Goal: Communication & Community: Answer question/provide support

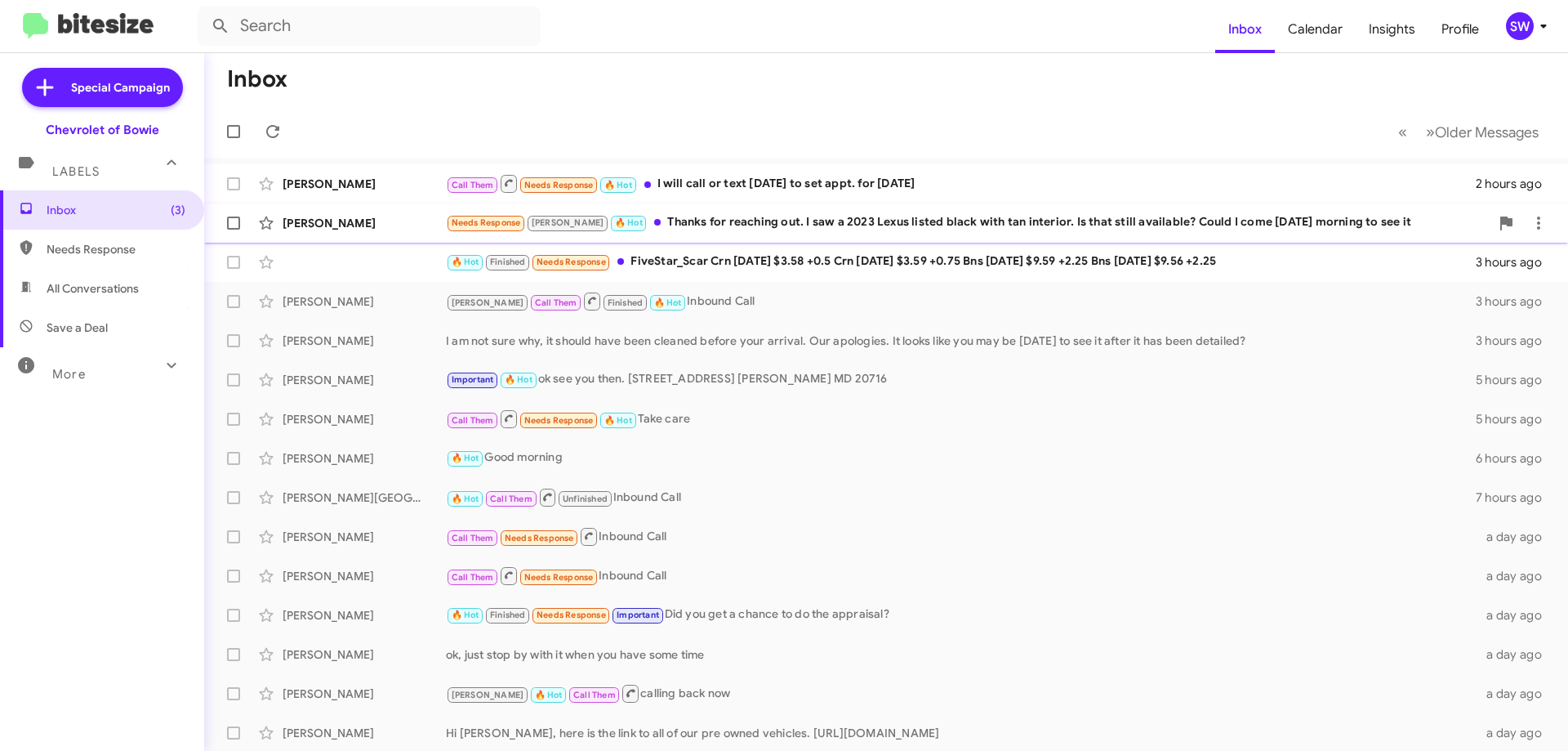
click at [701, 216] on div "Needs Response [PERSON_NAME] 🔥 Hot Thanks for reaching out. I saw a 2023 Lexus …" at bounding box center [968, 222] width 1044 height 19
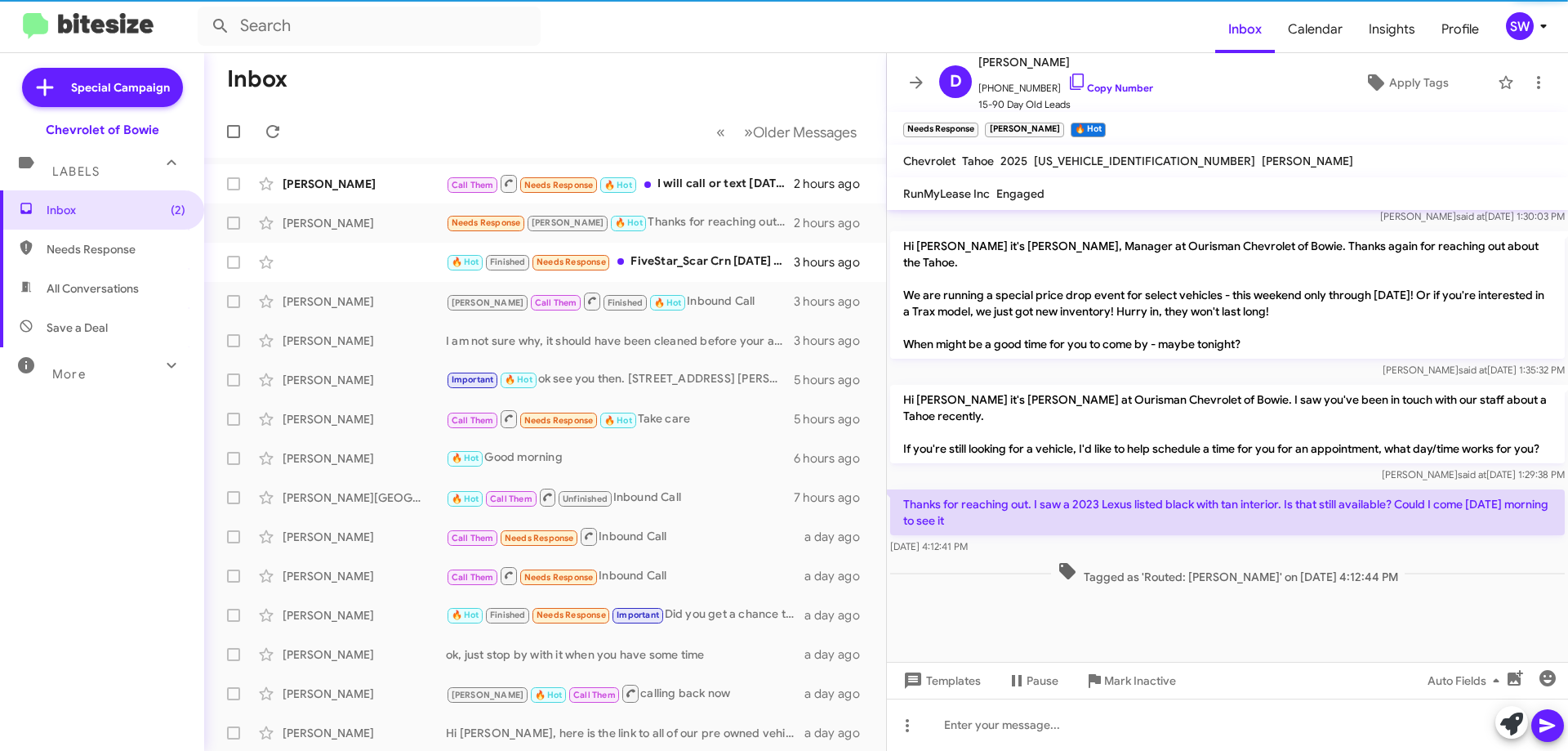
scroll to position [1561, 0]
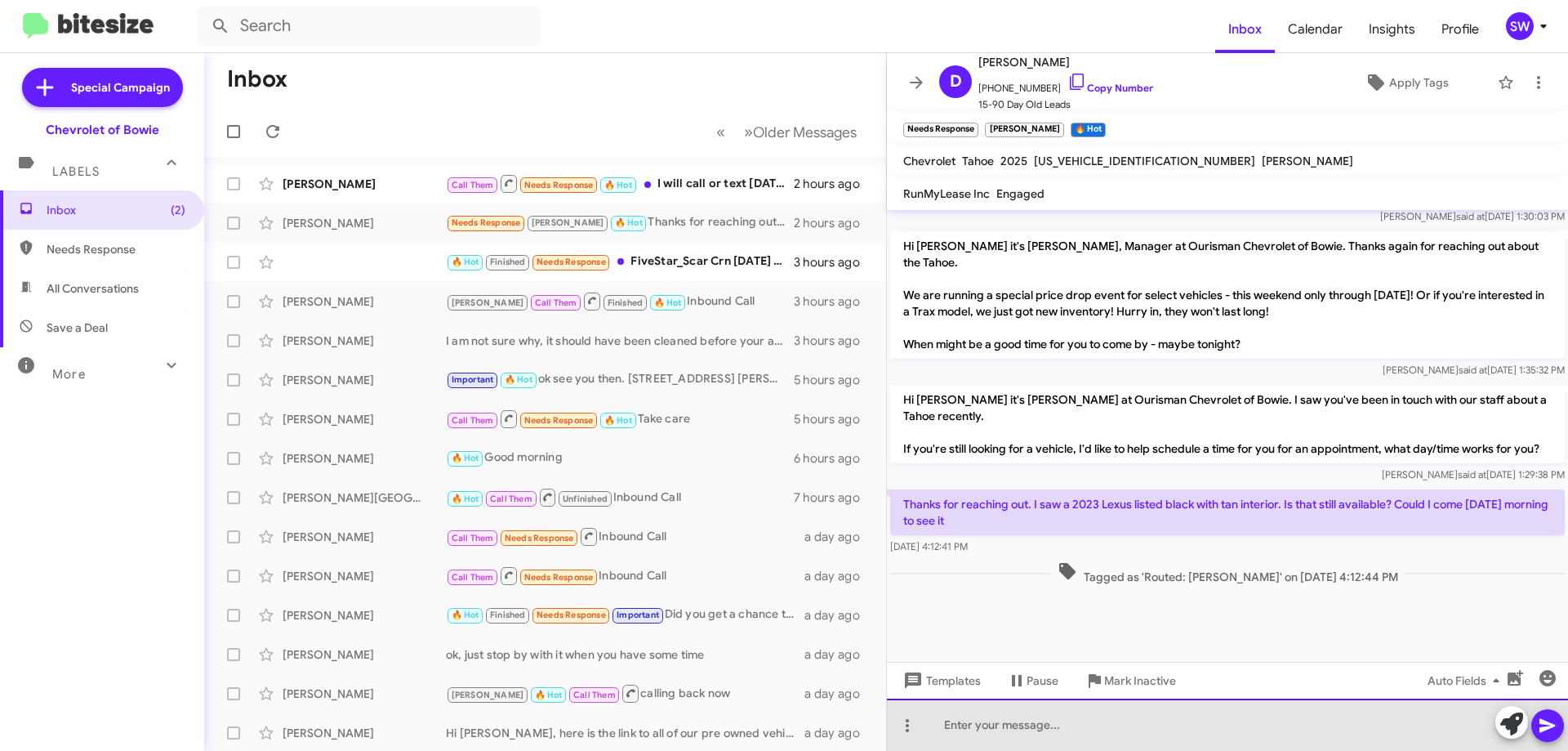
drag, startPoint x: 1012, startPoint y: 711, endPoint x: 1007, endPoint y: 727, distance: 16.8
click at [1012, 713] on div at bounding box center [1227, 725] width 681 height 53
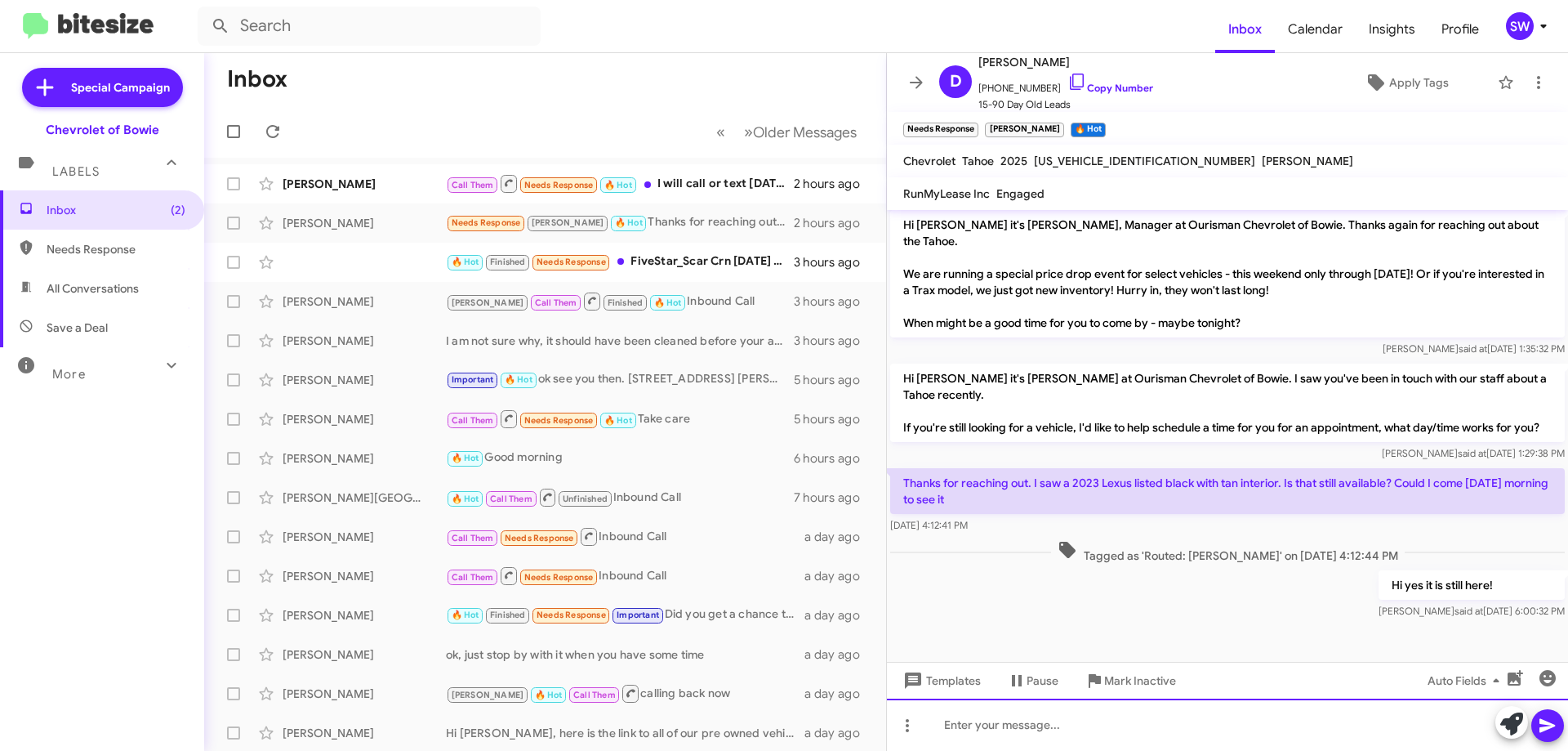
scroll to position [1621, 0]
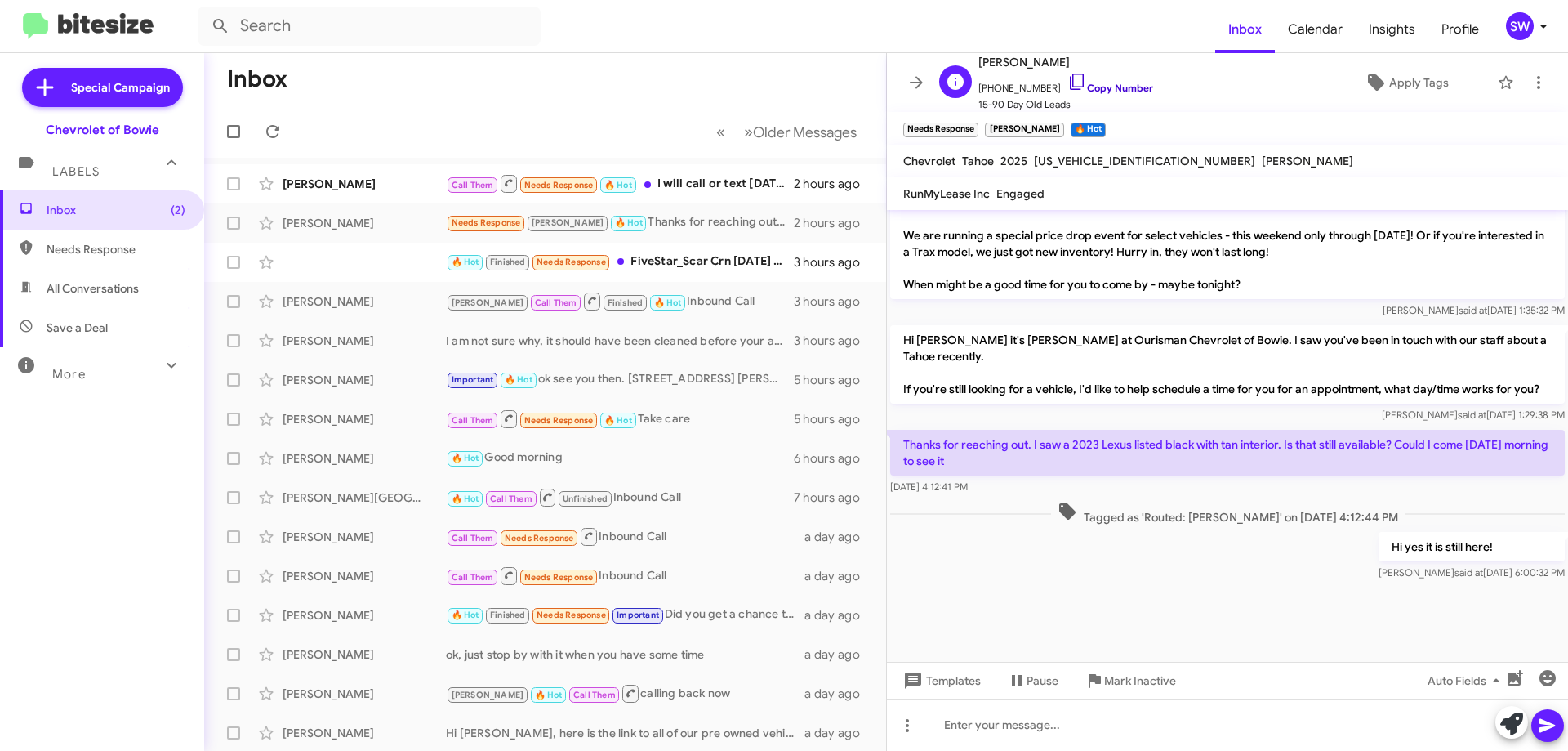
drag, startPoint x: 1062, startPoint y: 77, endPoint x: 1127, endPoint y: 85, distance: 65.5
click at [1068, 78] on icon at bounding box center [1077, 81] width 20 height 20
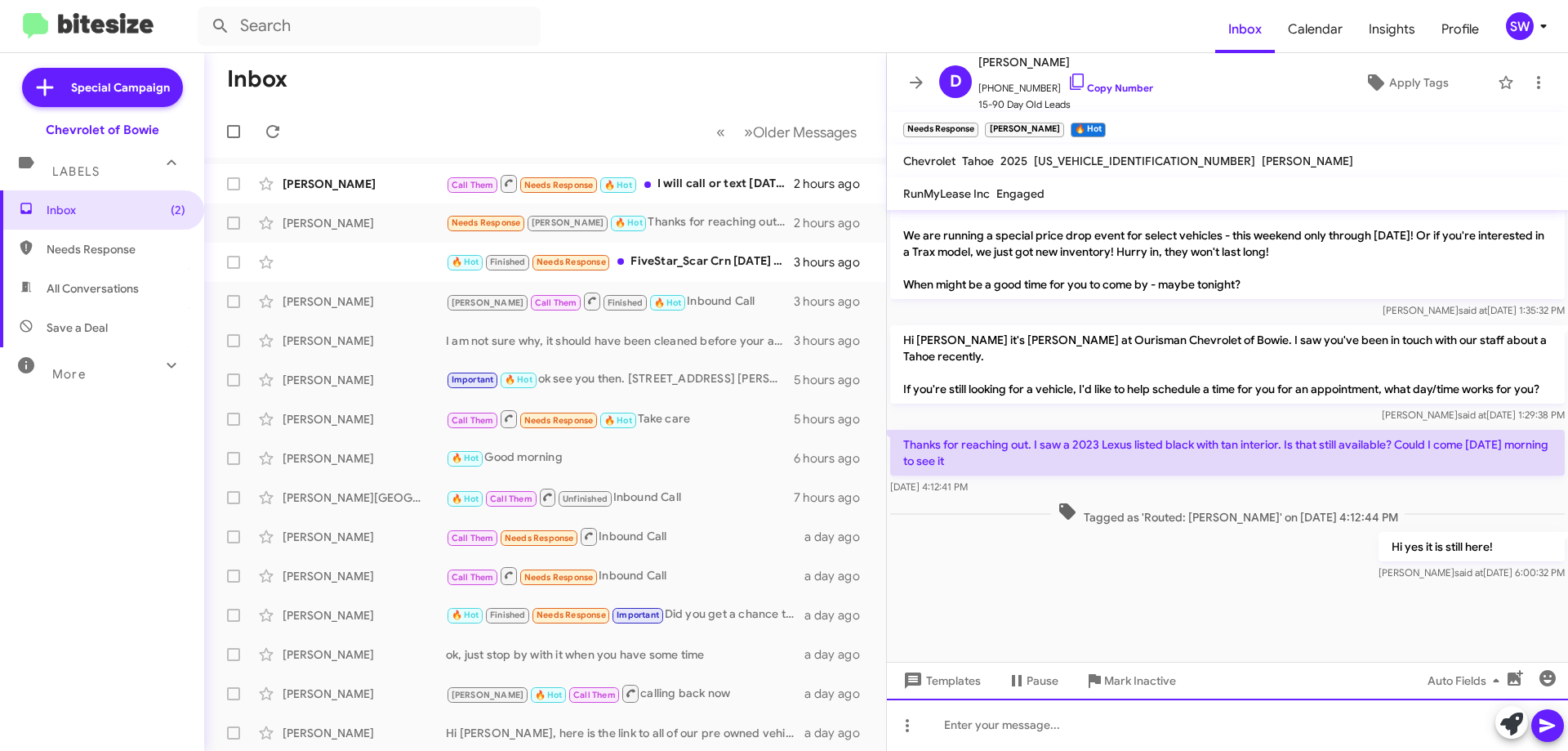
drag, startPoint x: 1129, startPoint y: 722, endPoint x: 1102, endPoint y: 738, distance: 31.4
click at [1128, 722] on div at bounding box center [1227, 725] width 681 height 53
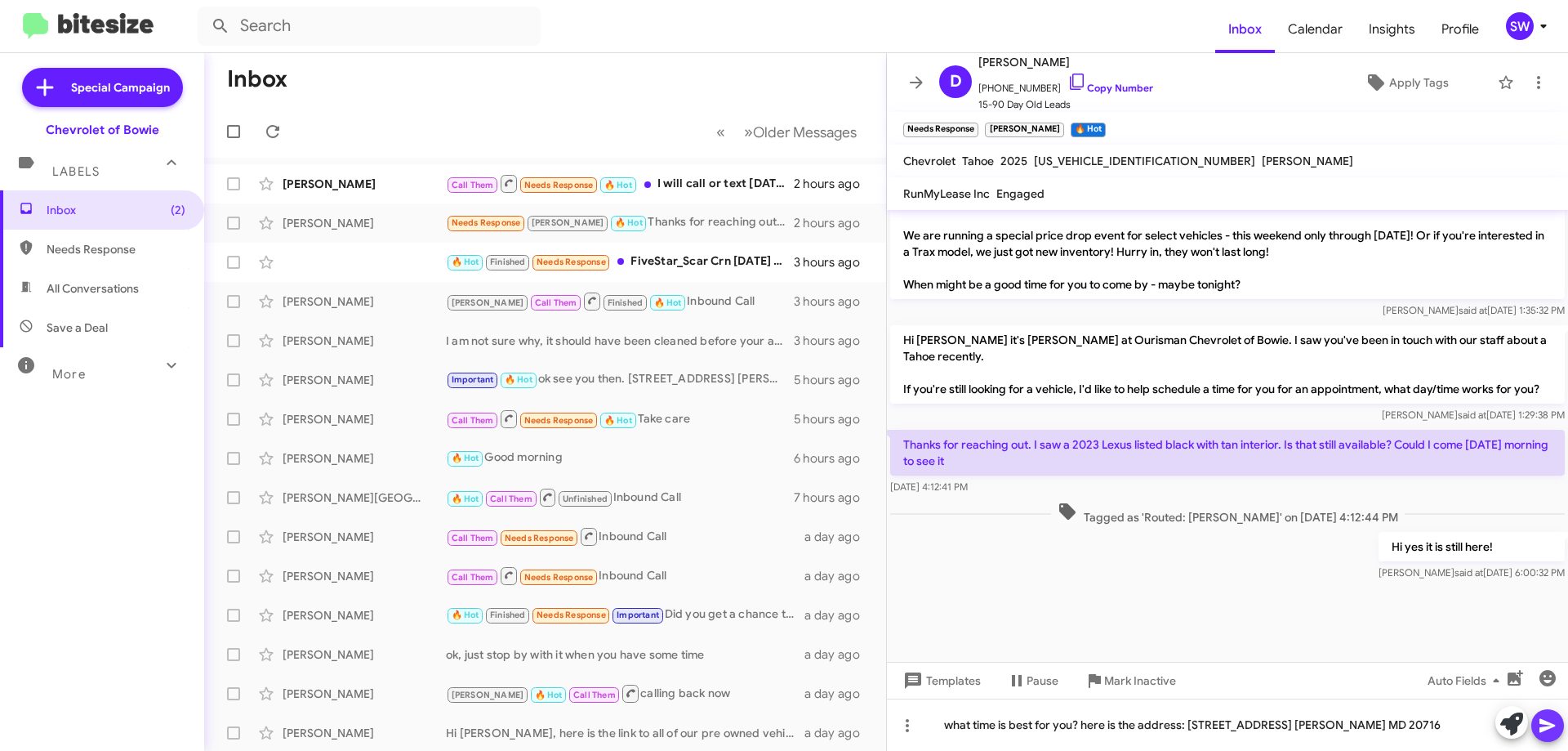
click at [1545, 720] on icon at bounding box center [1547, 726] width 20 height 20
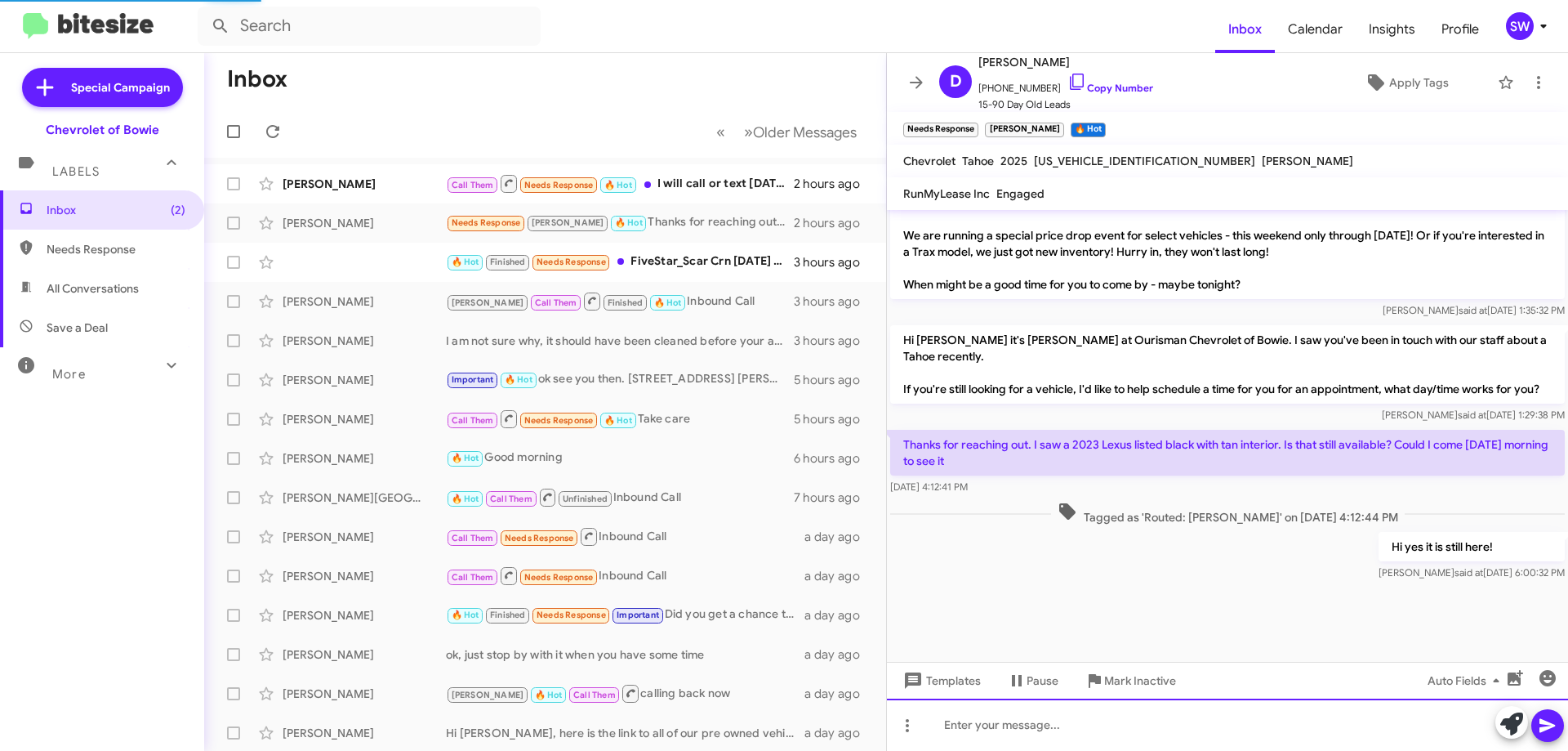
scroll to position [0, 0]
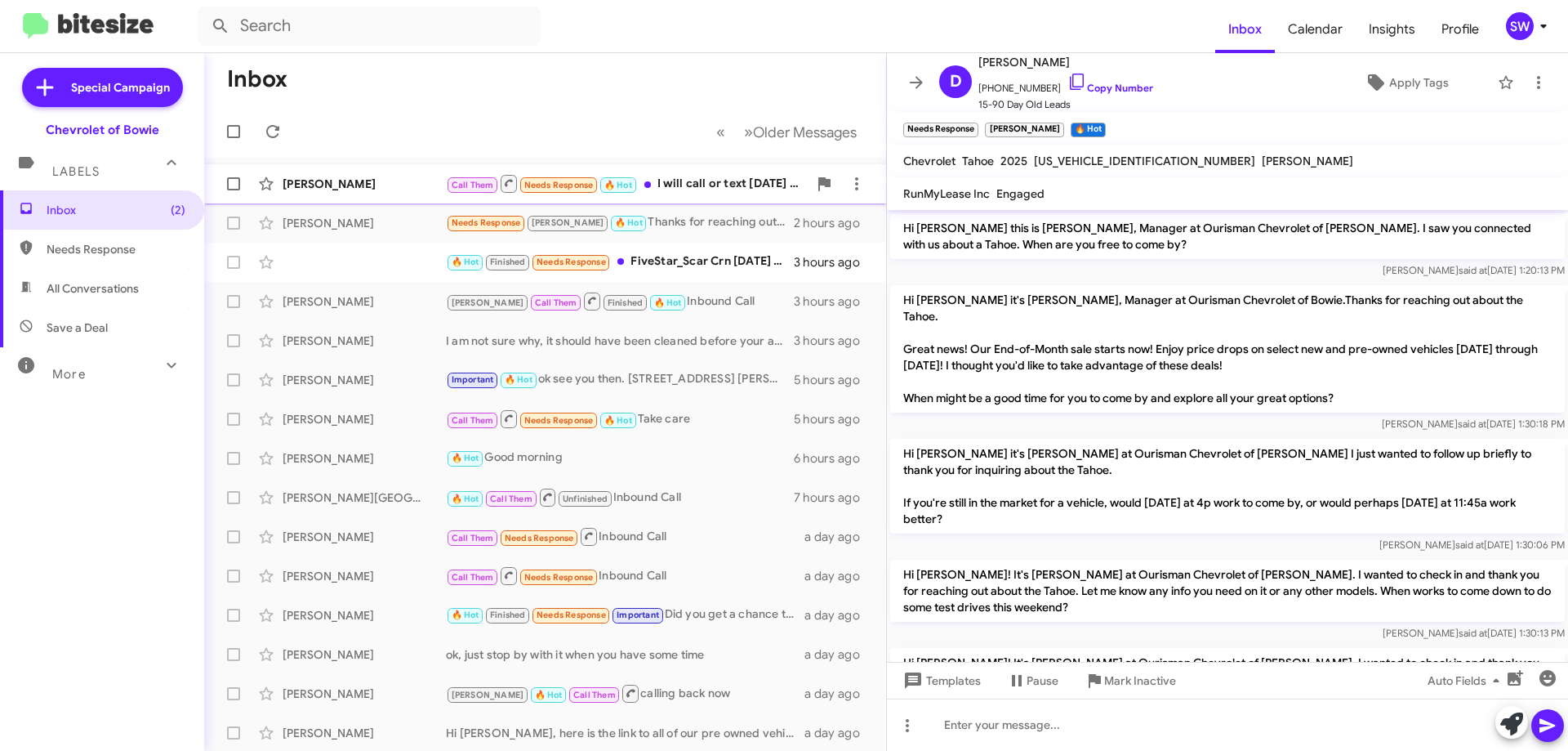
drag, startPoint x: 689, startPoint y: 185, endPoint x: 784, endPoint y: 167, distance: 96.7
click at [689, 186] on div "Call Them Needs Response 🔥 Hot I will call or text [DATE] to set appt. for [DAT…" at bounding box center [627, 183] width 362 height 20
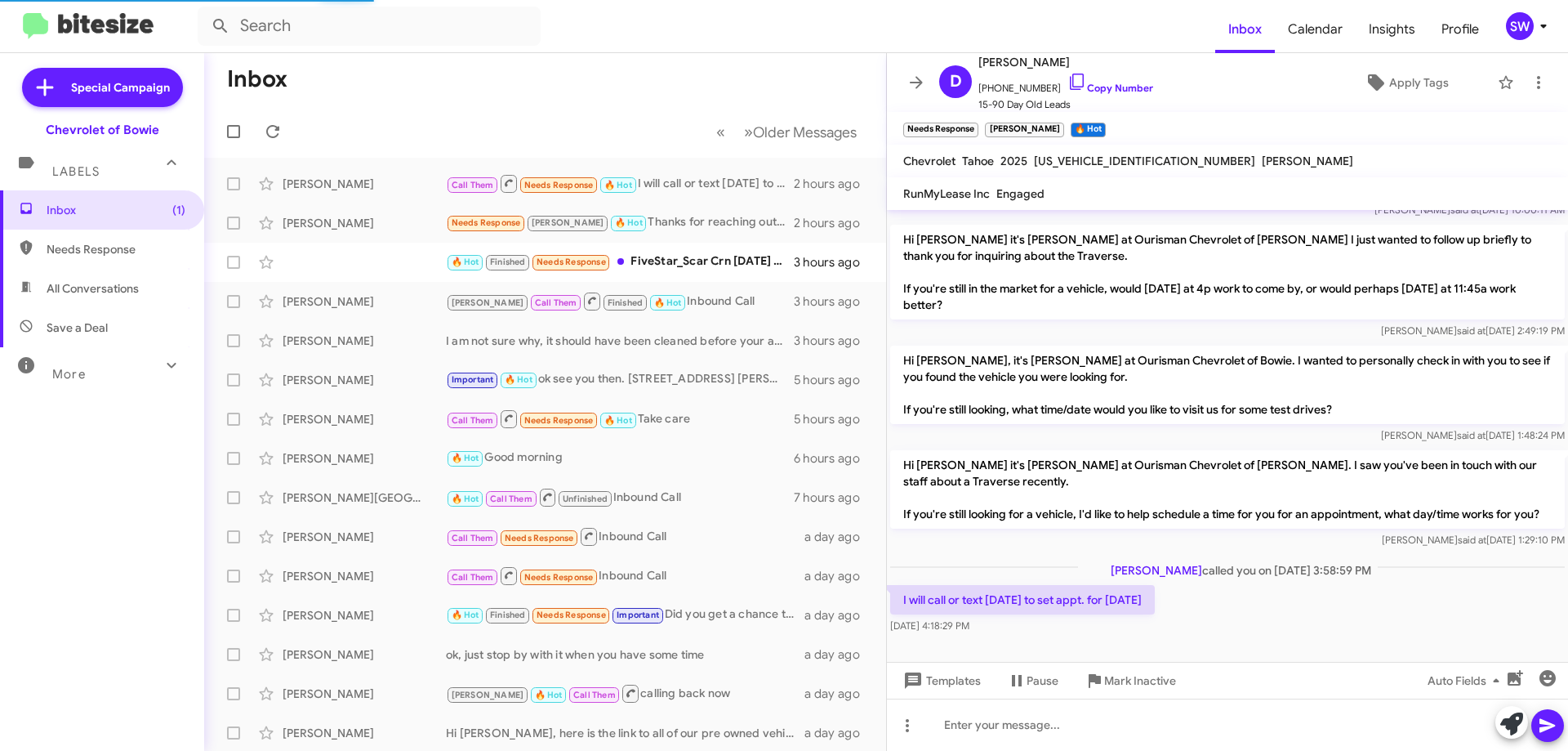
scroll to position [175, 0]
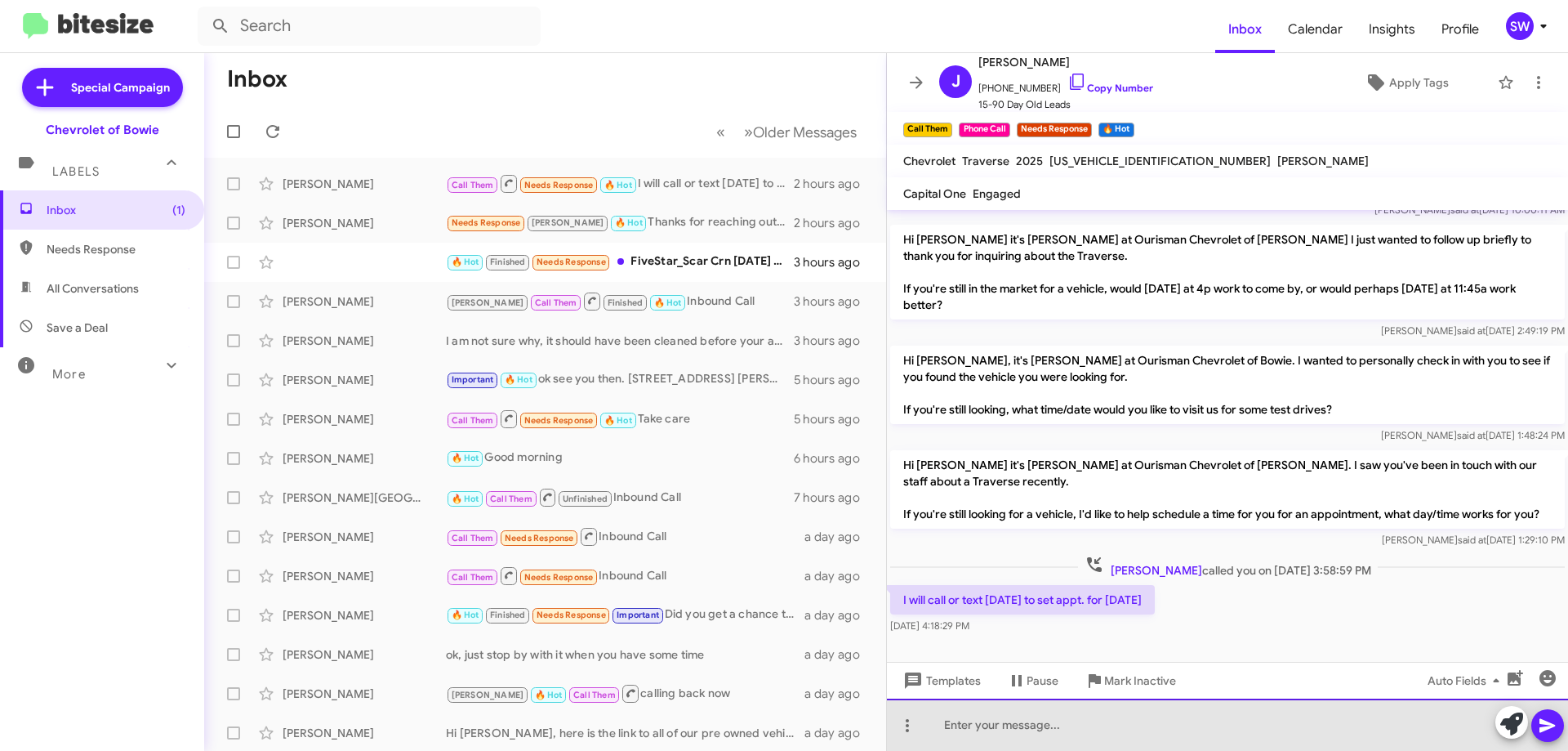
click at [1075, 723] on div at bounding box center [1227, 725] width 681 height 53
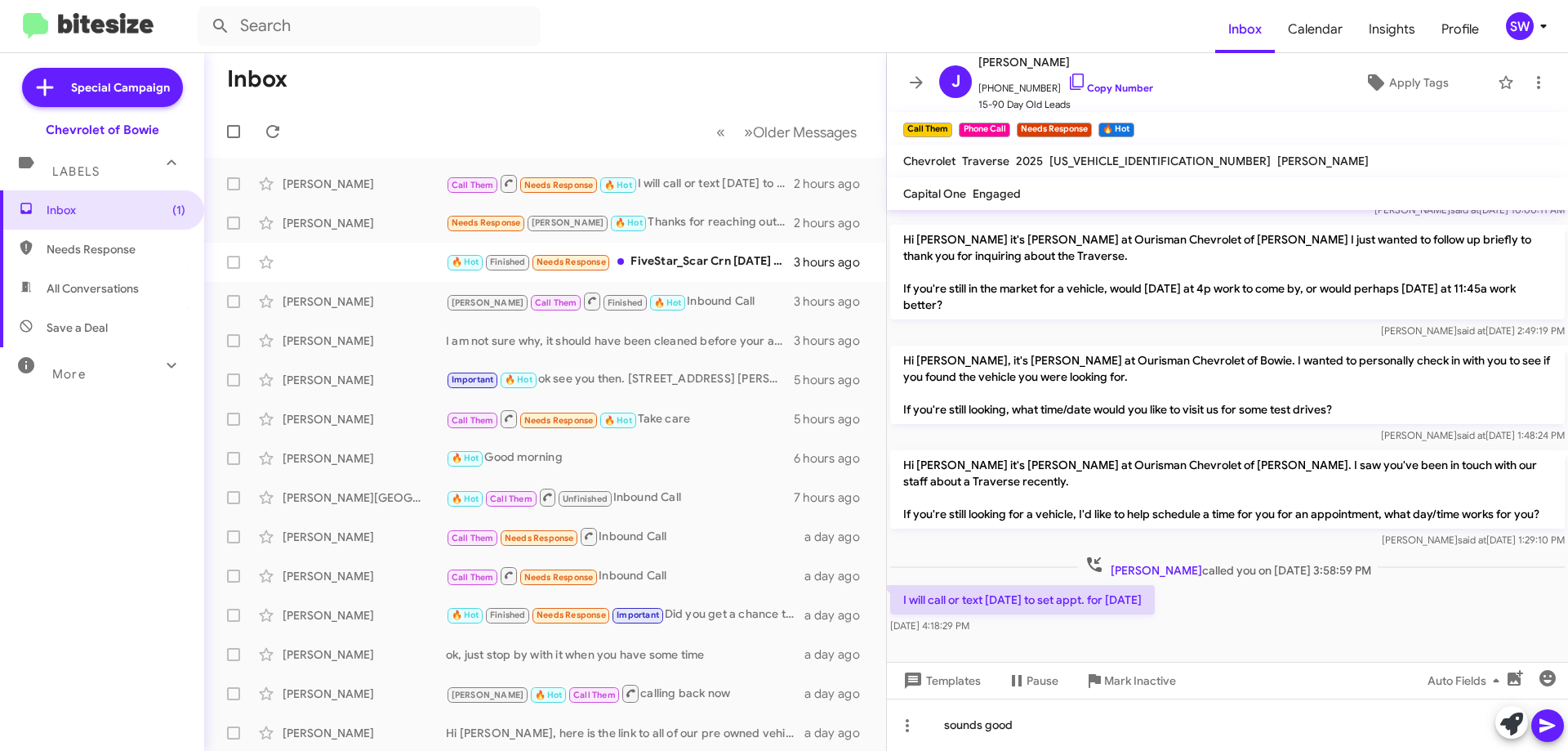
click at [1543, 733] on icon at bounding box center [1547, 726] width 20 height 20
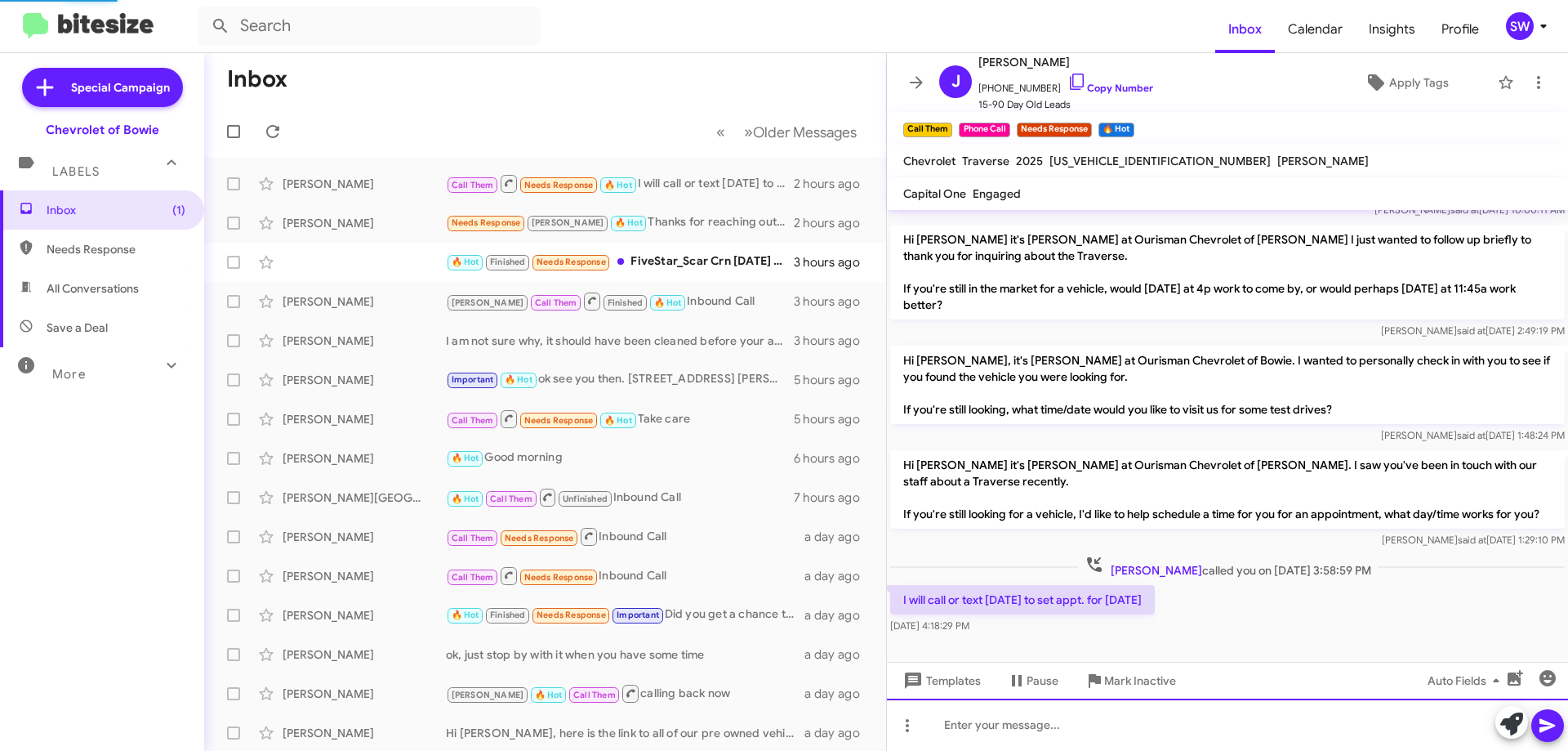
scroll to position [0, 0]
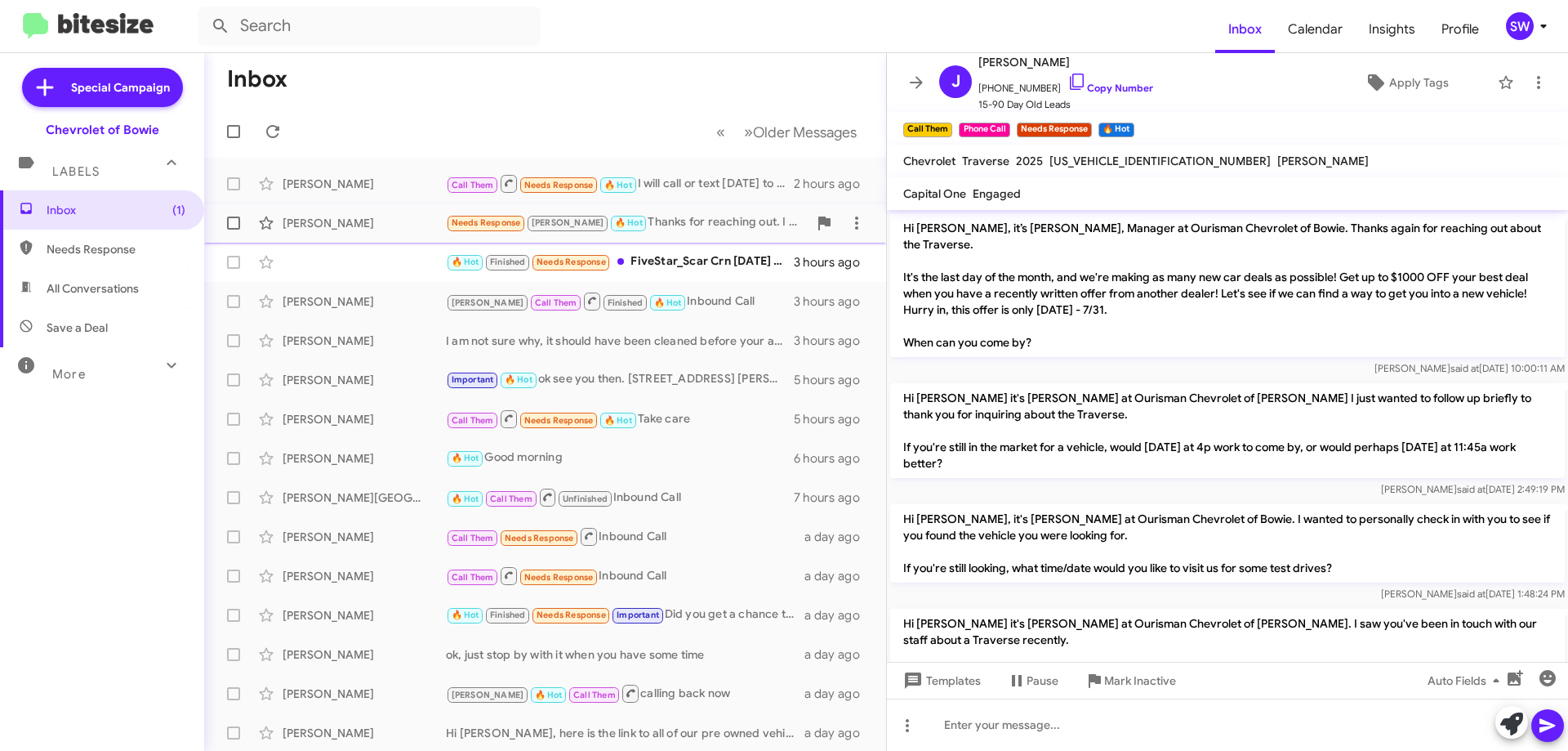
click at [657, 220] on div "Needs Response [PERSON_NAME] 🔥 Hot Thanks for reaching out. I saw a 2023 Lexus …" at bounding box center [627, 222] width 362 height 19
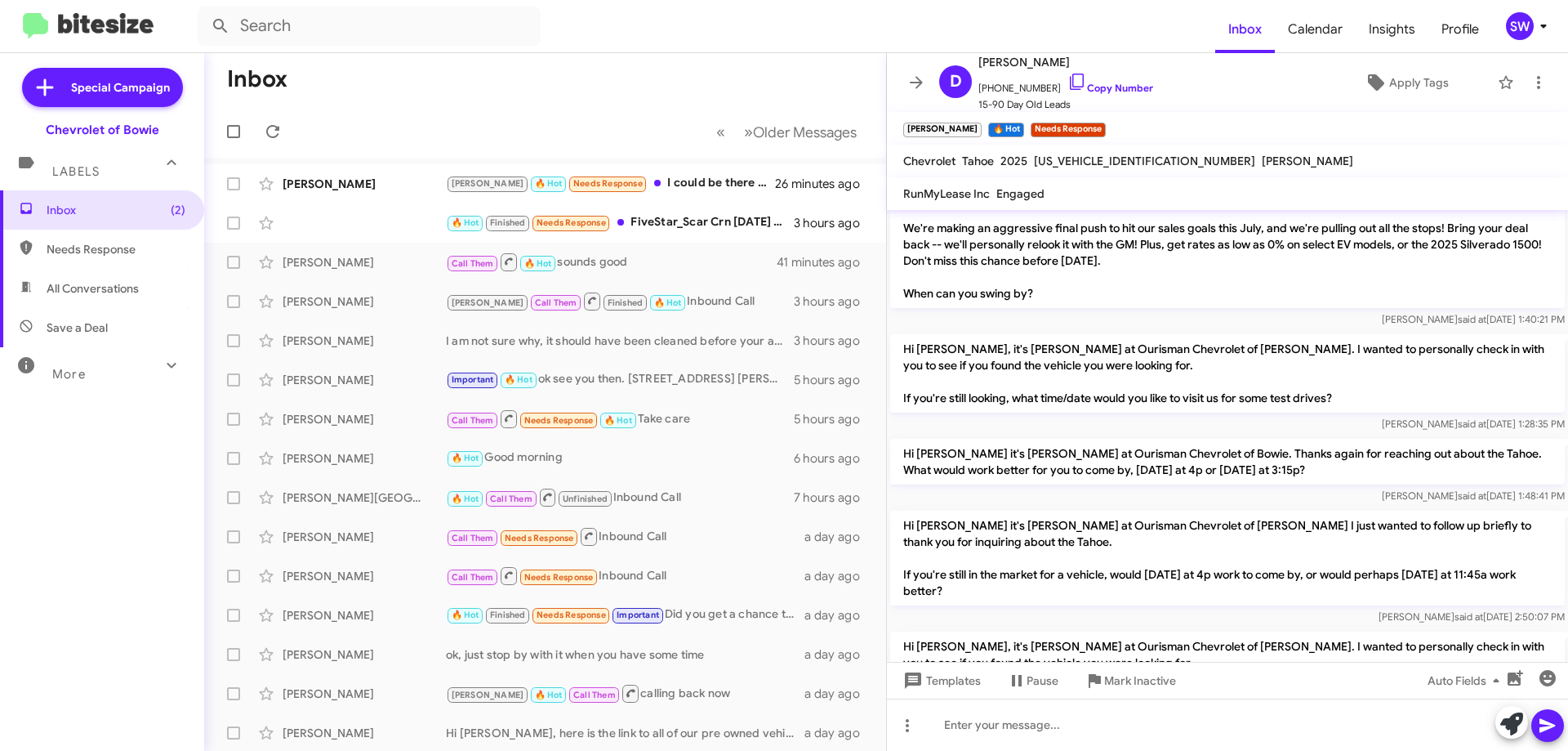
scroll to position [1664, 0]
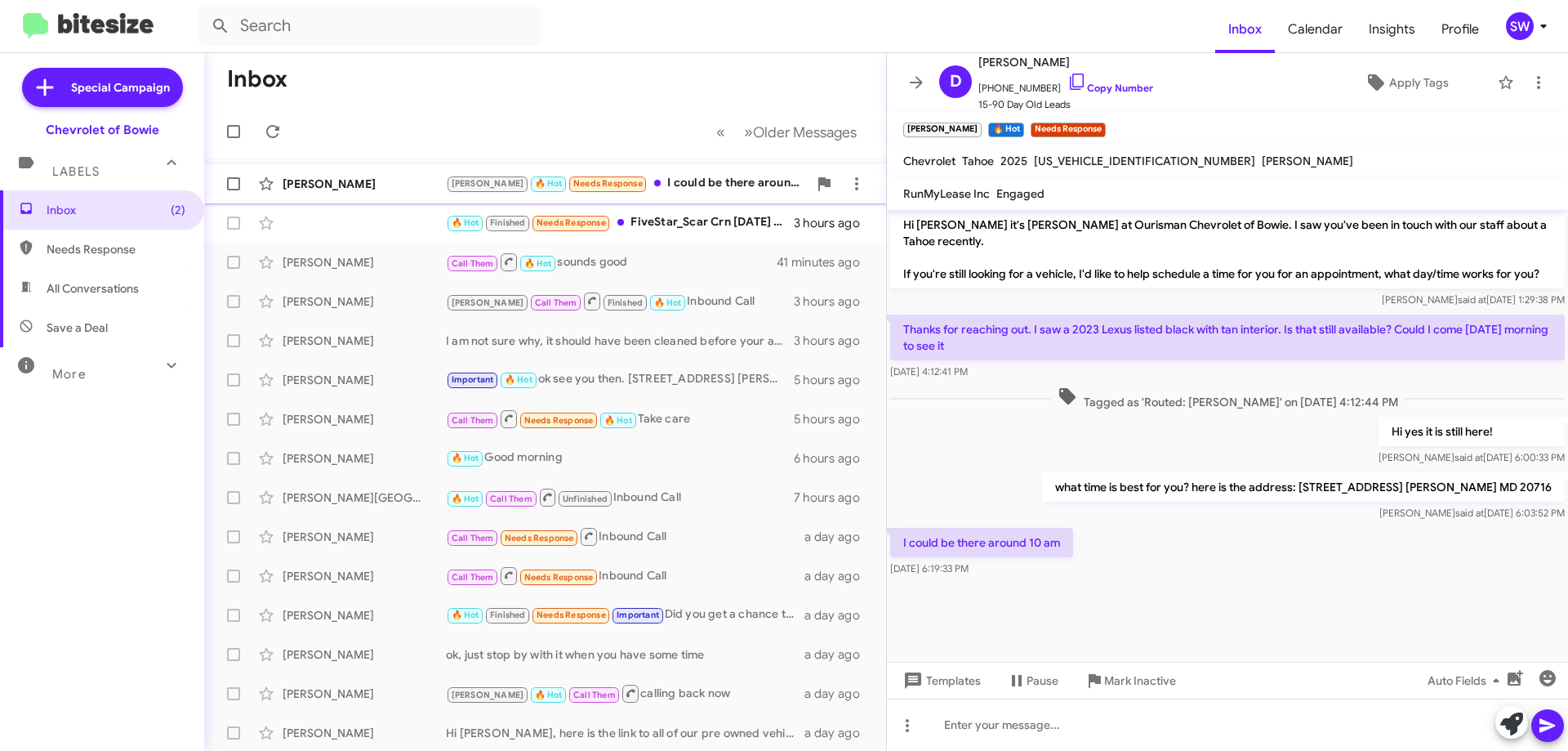
click at [669, 175] on div "[PERSON_NAME] 🔥 Hot Needs Response I could be there around 10 am" at bounding box center [627, 183] width 362 height 19
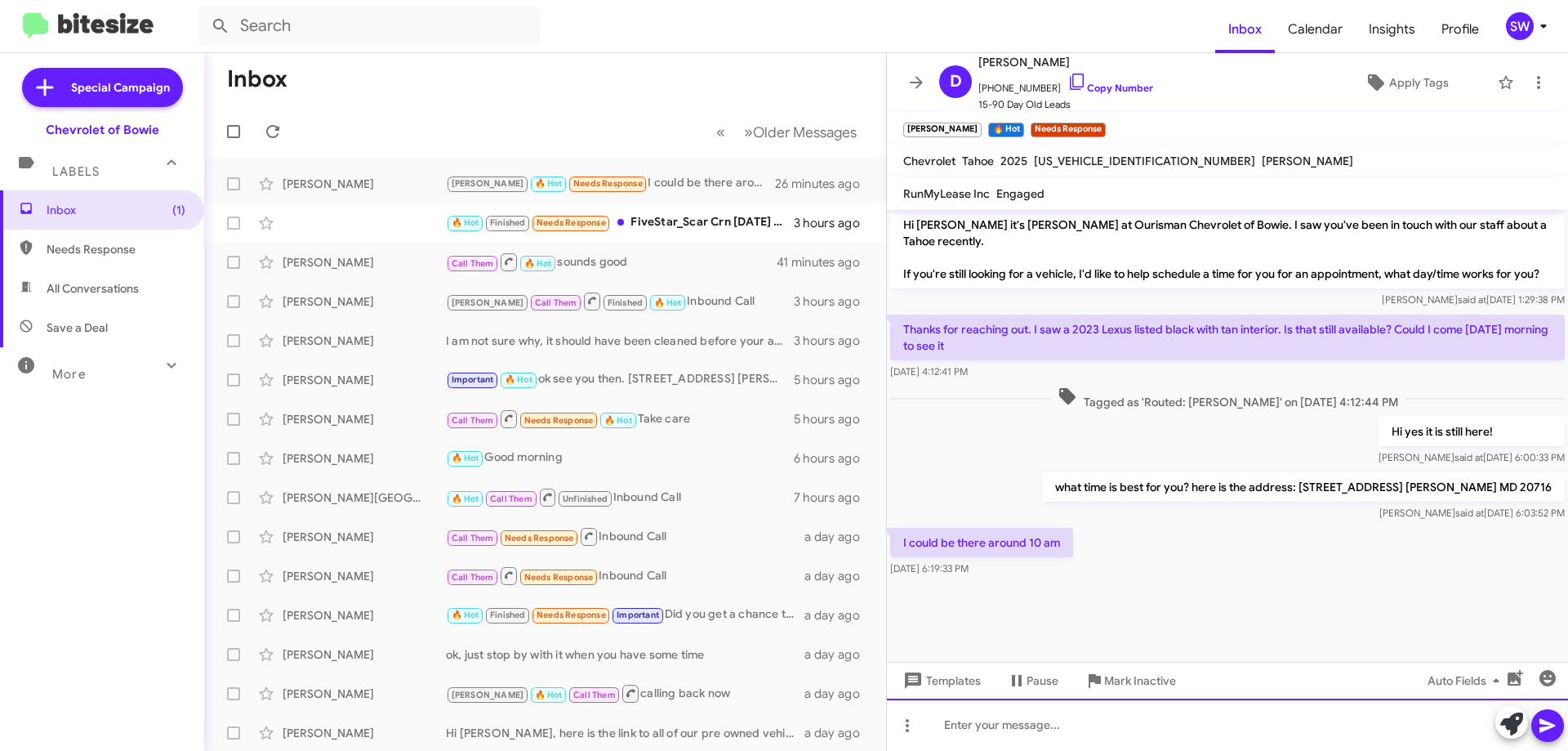
click at [1125, 718] on div at bounding box center [1227, 725] width 681 height 53
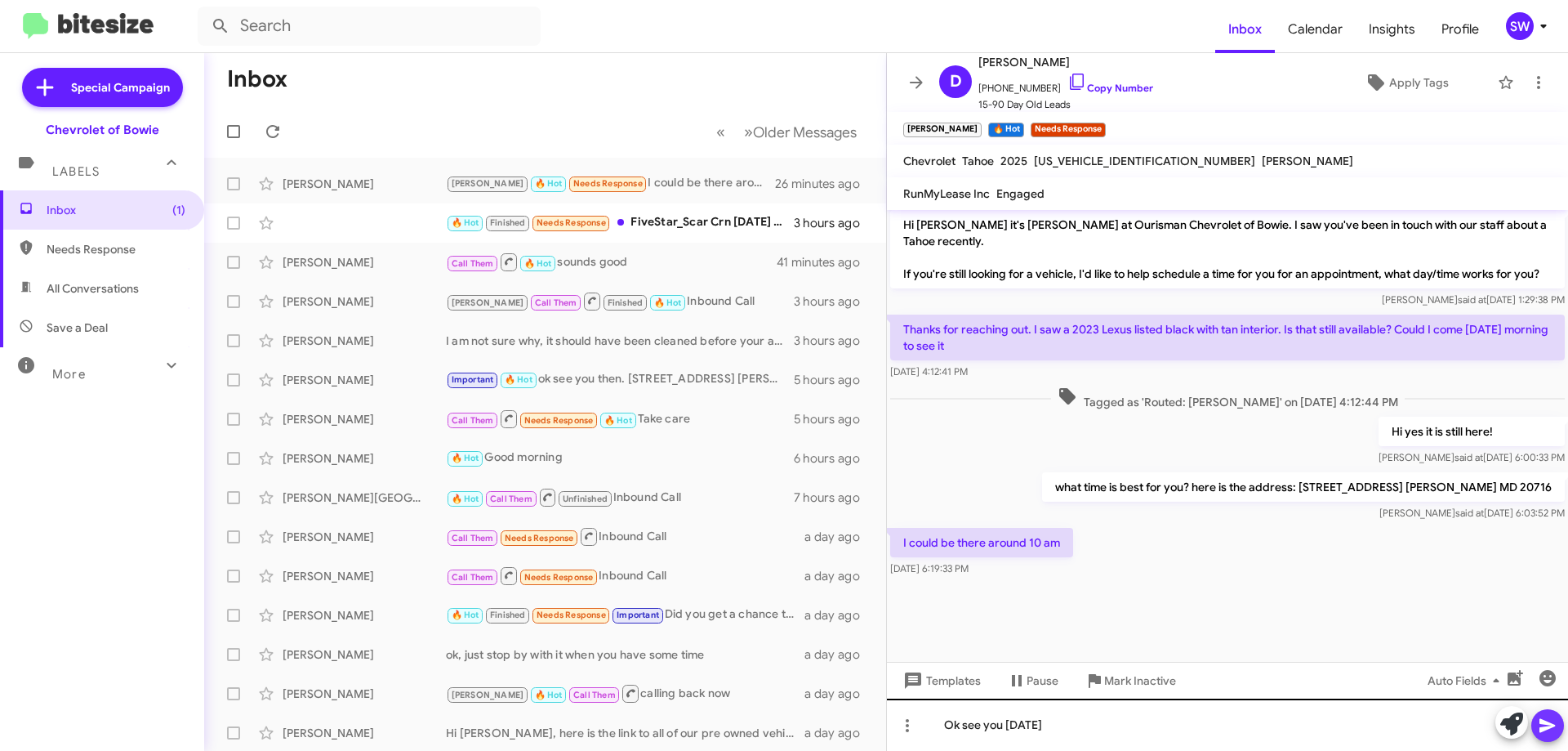
drag, startPoint x: 1548, startPoint y: 725, endPoint x: 1565, endPoint y: 705, distance: 26.2
click at [1548, 724] on icon at bounding box center [1547, 726] width 15 height 14
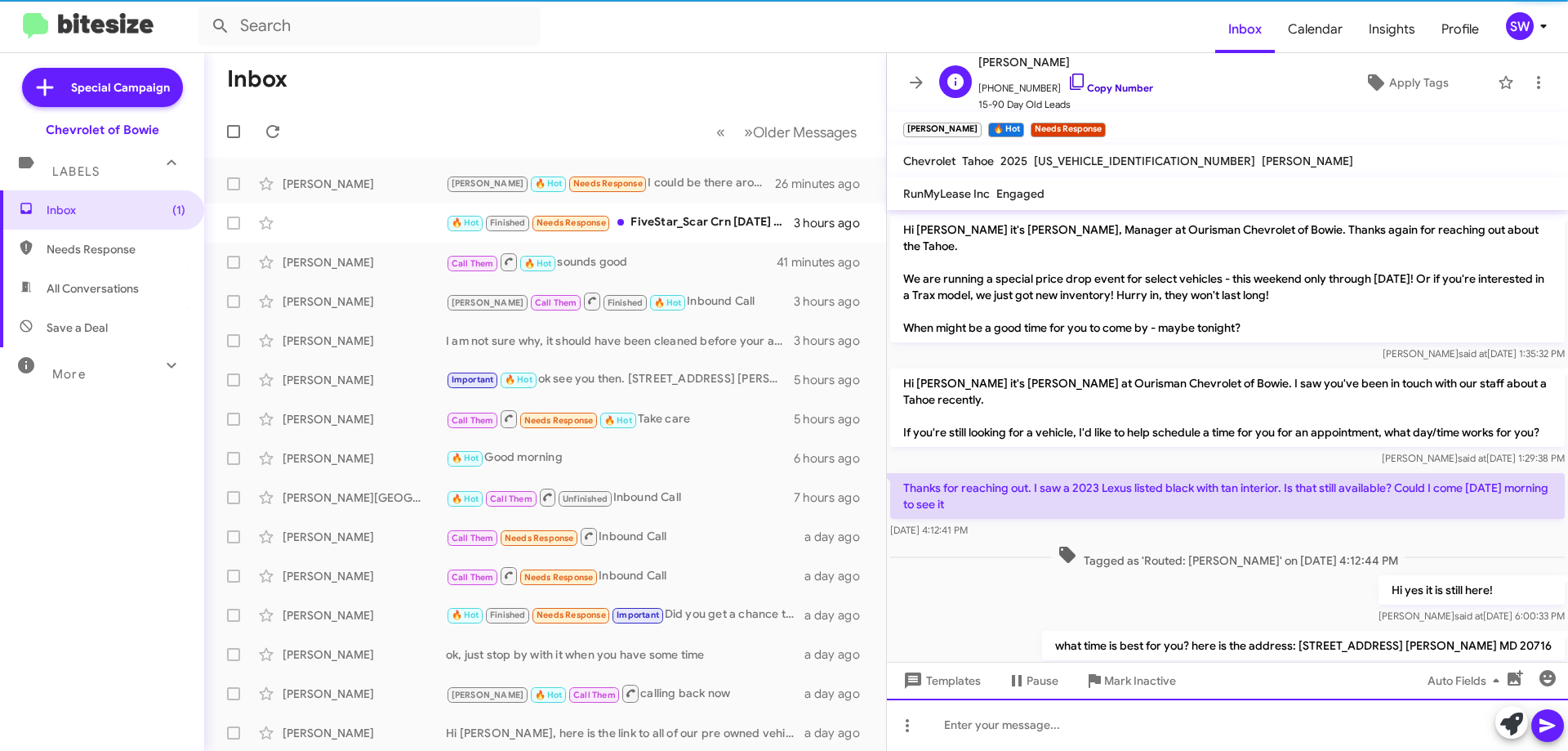
scroll to position [0, 0]
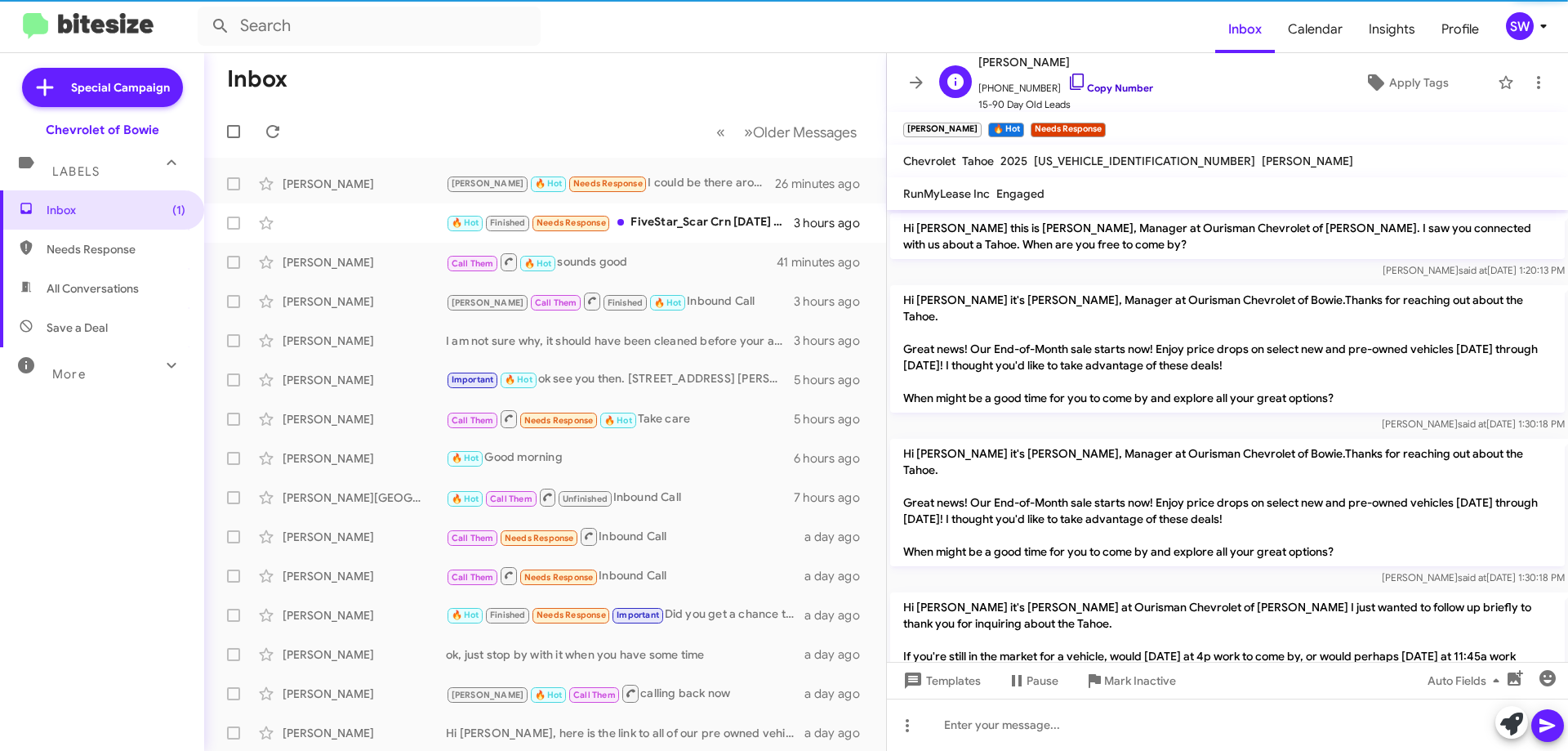
click at [1068, 81] on icon at bounding box center [1077, 81] width 20 height 20
